Goal: Information Seeking & Learning: Learn about a topic

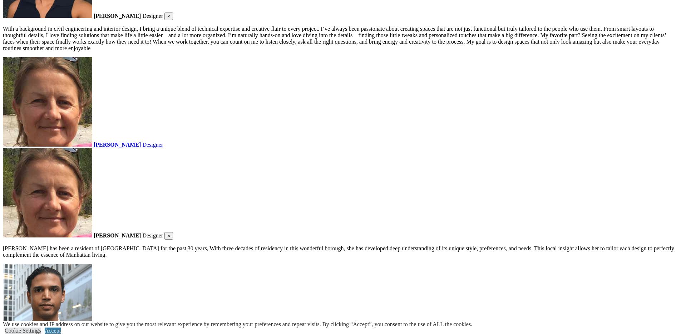
scroll to position [1162, 0]
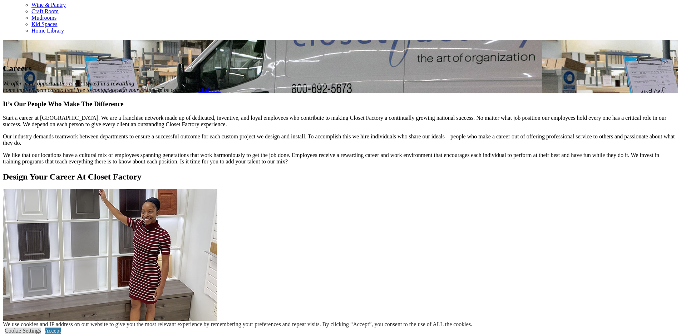
scroll to position [286, 0]
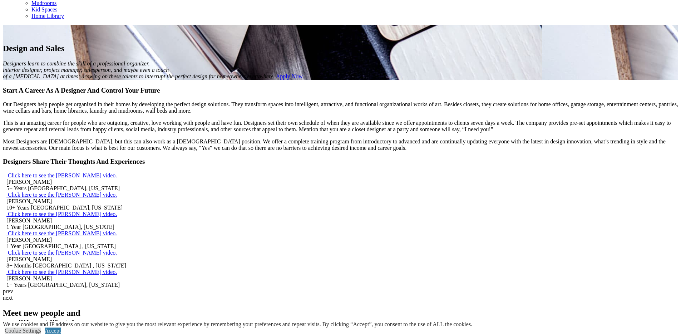
scroll to position [451, 0]
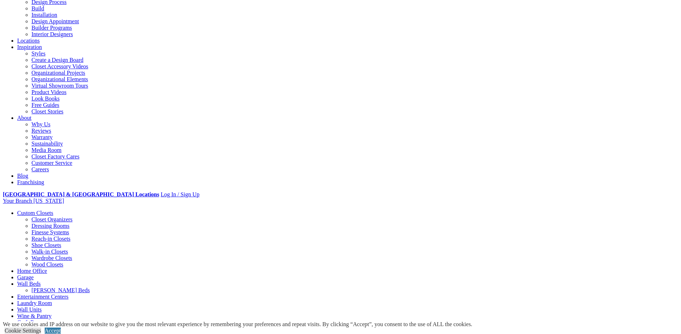
scroll to position [80, 0]
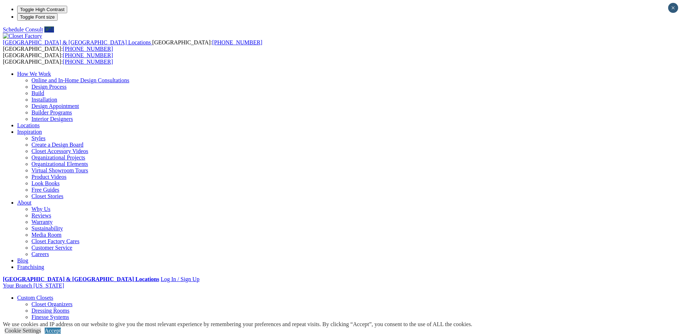
click at [40, 122] on link "Locations" at bounding box center [28, 125] width 23 height 6
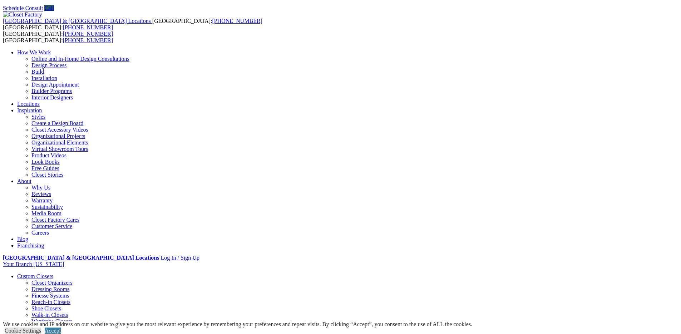
scroll to position [34, 0]
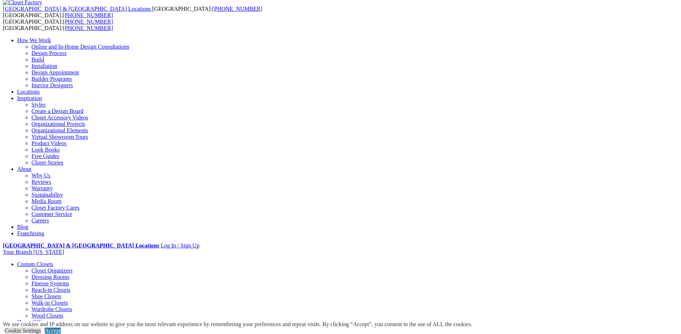
type input "*****"
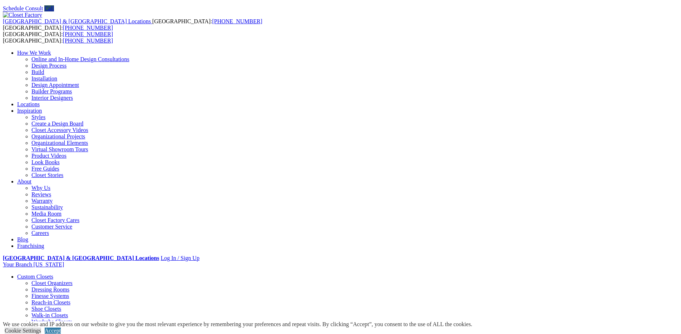
scroll to position [0, 0]
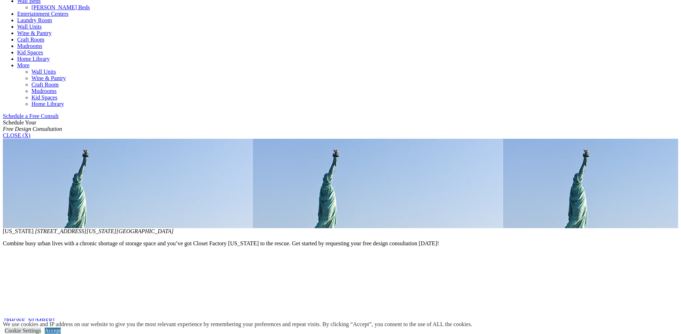
scroll to position [371, 0]
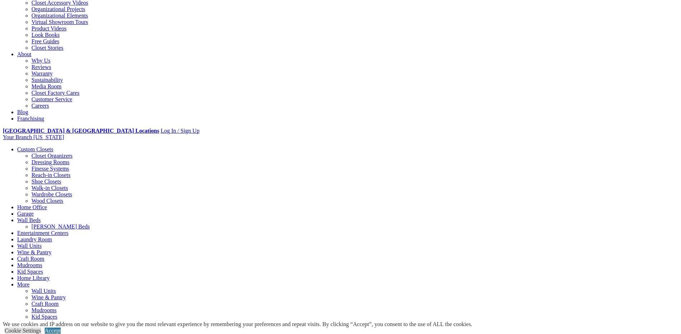
scroll to position [0, 0]
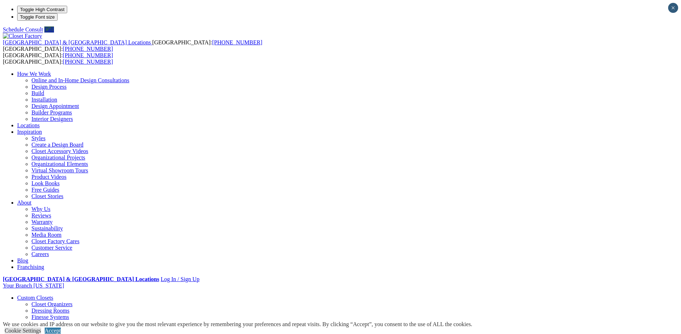
click at [68, 333] on link "Walk-in Closets" at bounding box center [49, 336] width 36 height 6
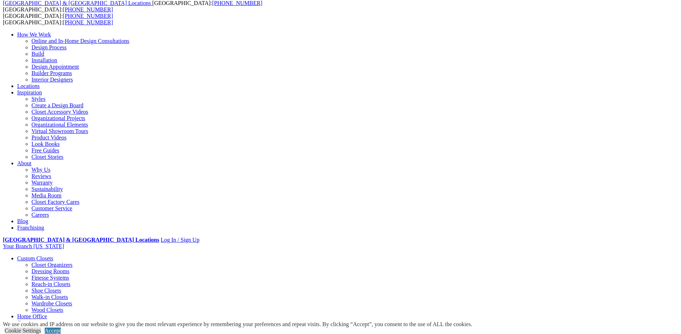
scroll to position [87, 0]
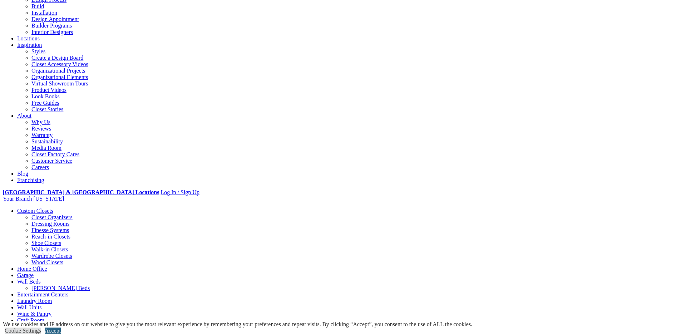
click at [61, 327] on link "Accept" at bounding box center [53, 330] width 16 height 6
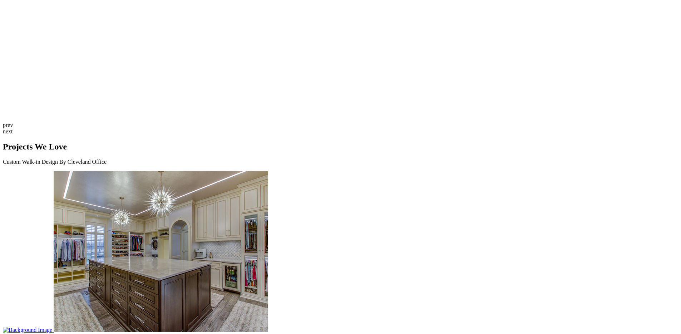
scroll to position [1970, 0]
